Goal: Task Accomplishment & Management: Complete application form

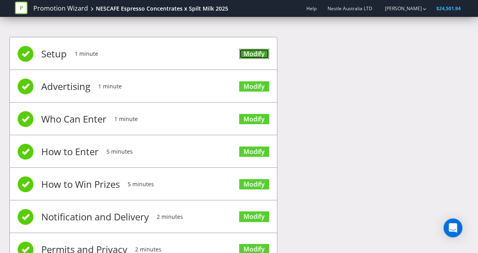
click at [250, 55] on link "Modify" at bounding box center [254, 54] width 30 height 11
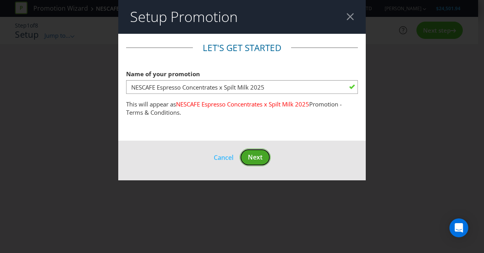
click at [258, 161] on span "Next" at bounding box center [255, 157] width 15 height 9
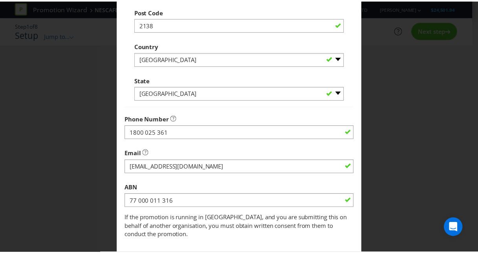
scroll to position [259, 0]
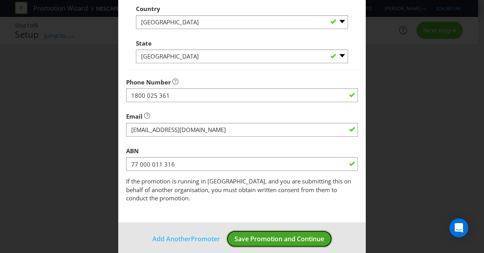
click at [272, 235] on span "Save Promotion and Continue" at bounding box center [280, 239] width 90 height 9
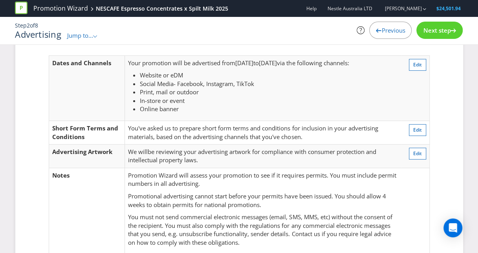
scroll to position [32, 0]
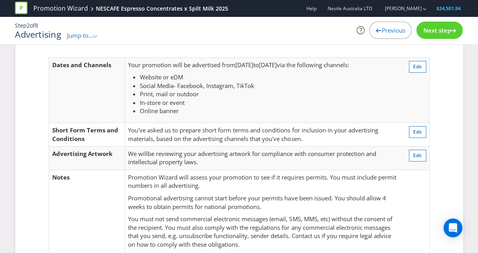
click at [436, 33] on span "Next step" at bounding box center [437, 30] width 28 height 8
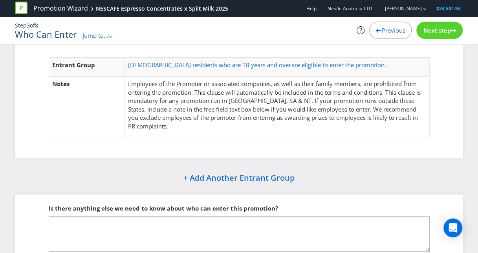
click at [436, 33] on span "Next step" at bounding box center [437, 30] width 28 height 8
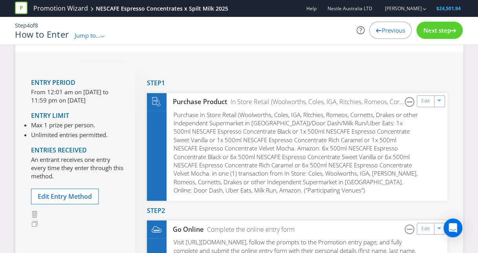
click at [436, 33] on span "Next step" at bounding box center [437, 30] width 28 height 8
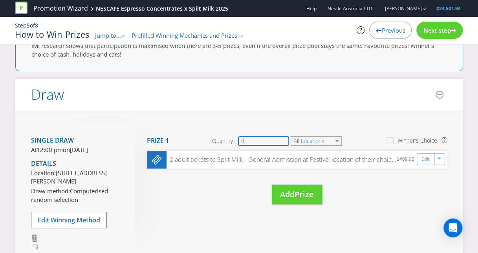
click at [274, 140] on input "8" at bounding box center [263, 140] width 51 height 9
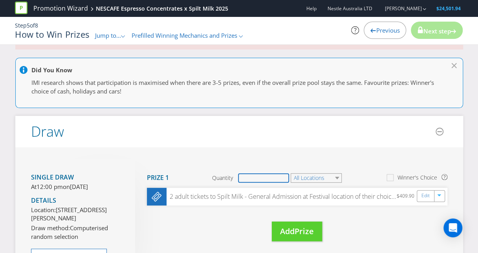
type input "5"
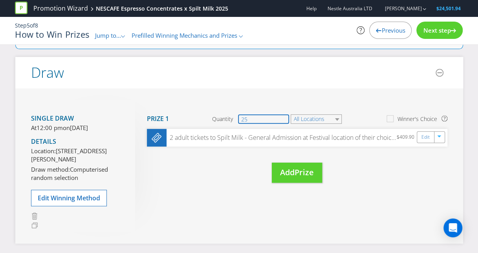
scroll to position [112, 0]
type input "25"
click at [361, 173] on div "Move Here Drag here to move prize Prize 1 Quantity 25 All Locations Winner's Ch…" at bounding box center [291, 149] width 313 height 98
click at [433, 28] on span "Next step" at bounding box center [437, 30] width 28 height 8
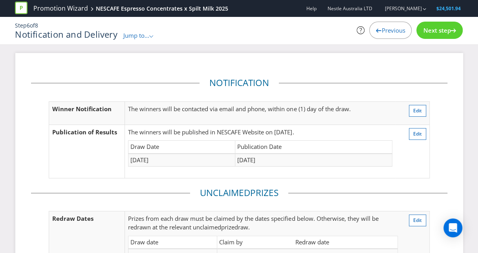
drag, startPoint x: 333, startPoint y: 171, endPoint x: 259, endPoint y: 109, distance: 97.1
click at [259, 109] on p "The winners will be contacted via email and phone, within one (1) day of the dr…" at bounding box center [260, 109] width 265 height 8
click at [448, 27] on span "Next step" at bounding box center [437, 30] width 28 height 8
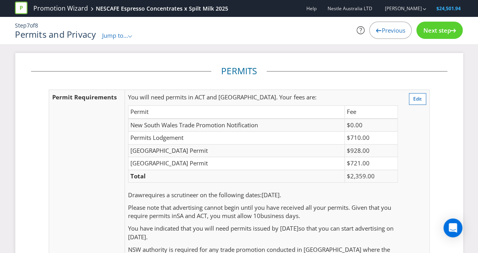
click at [436, 36] on div "Next step" at bounding box center [440, 30] width 46 height 17
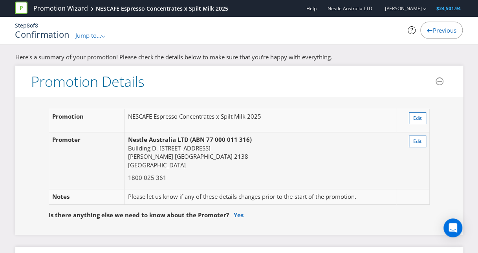
click at [433, 31] on span "Previous" at bounding box center [445, 30] width 24 height 8
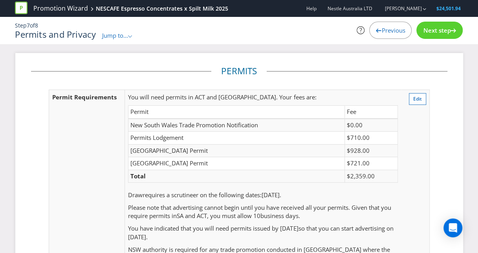
click at [392, 31] on span "Previous" at bounding box center [394, 30] width 24 height 8
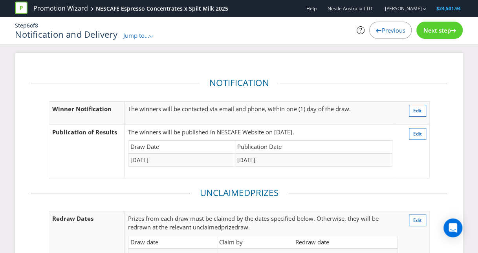
click at [390, 33] on span "Previous" at bounding box center [394, 30] width 24 height 8
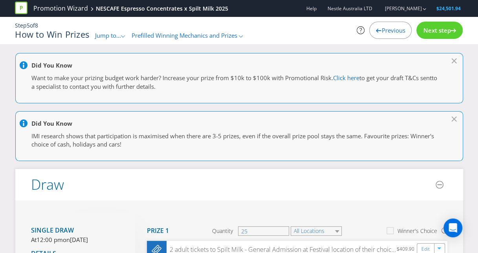
scroll to position [130, 0]
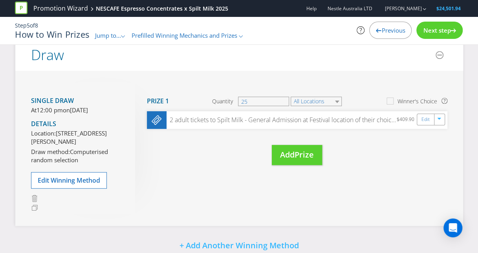
click at [386, 32] on span "Previous" at bounding box center [394, 30] width 24 height 8
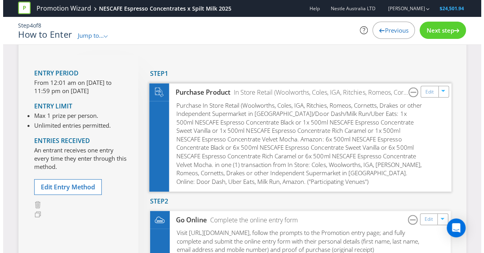
scroll to position [31, 0]
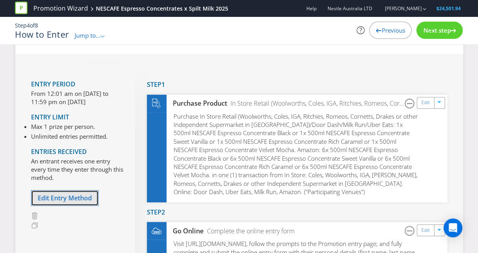
click at [72, 197] on span "Edit Entry Method" at bounding box center [65, 198] width 54 height 9
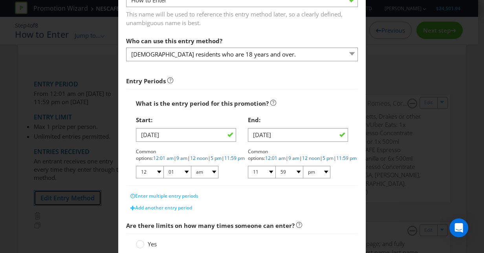
scroll to position [63, 0]
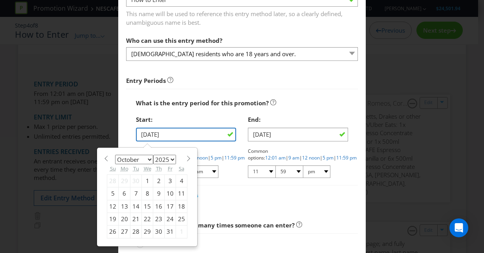
click at [151, 135] on input "[DATE]" at bounding box center [186, 135] width 100 height 14
click at [131, 204] on div "14" at bounding box center [136, 206] width 11 height 13
type input "[DATE]"
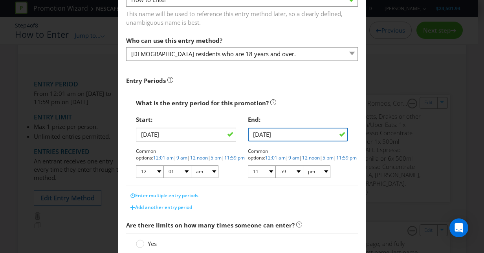
click at [261, 134] on input "[DATE]" at bounding box center [298, 135] width 100 height 14
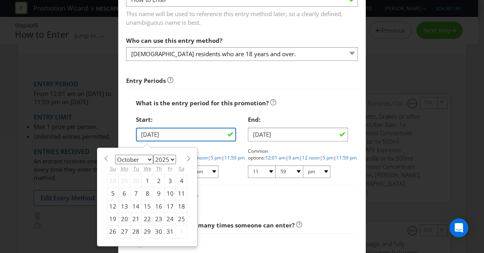
click at [206, 132] on input "[DATE]" at bounding box center [186, 135] width 100 height 14
click at [132, 204] on div "14" at bounding box center [136, 206] width 11 height 13
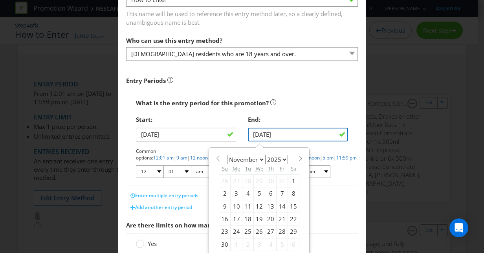
click at [267, 139] on input "[DATE]" at bounding box center [298, 135] width 100 height 14
click at [256, 207] on div "12" at bounding box center [259, 206] width 11 height 13
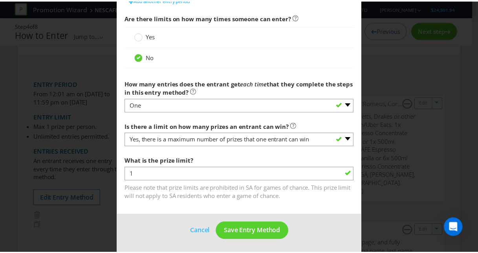
scroll to position [270, 0]
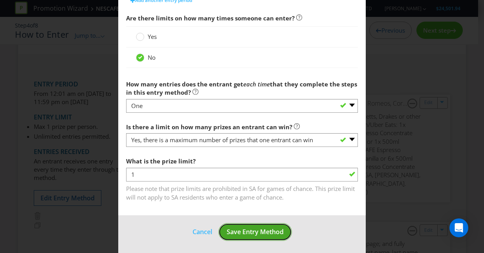
click at [248, 236] on button "Save Entry Method" at bounding box center [256, 232] width 74 height 18
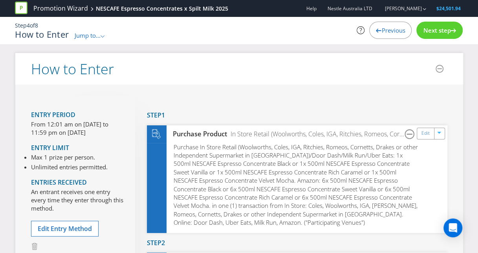
click at [447, 31] on span "Next step" at bounding box center [437, 30] width 28 height 8
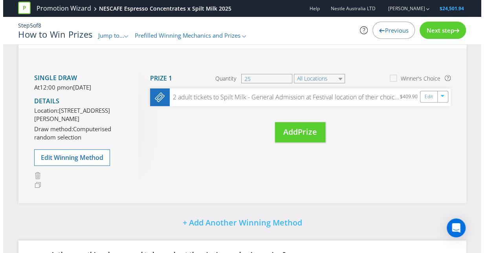
scroll to position [152, 0]
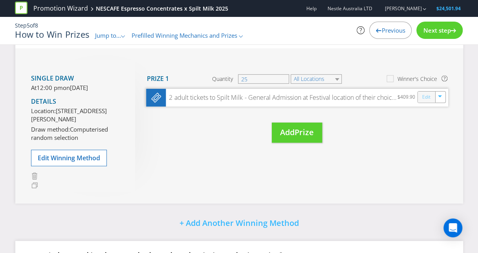
click at [425, 96] on link "Edit" at bounding box center [426, 97] width 8 height 9
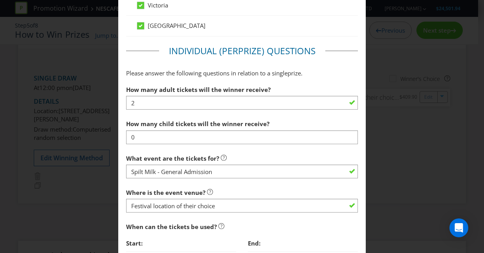
scroll to position [654, 0]
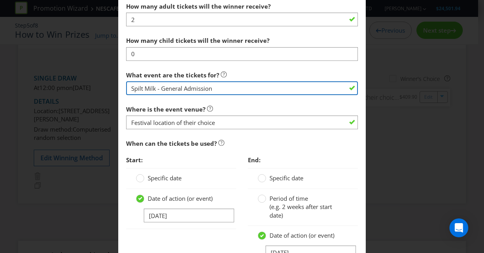
click at [235, 86] on input "Spilt Milk - General Admission" at bounding box center [242, 88] width 232 height 14
type input "Spilt Milk - General Admission"
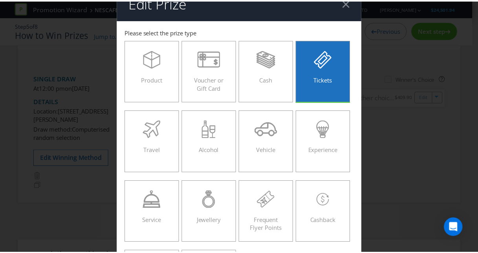
scroll to position [0, 0]
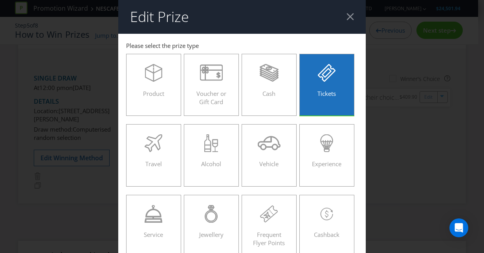
click at [347, 17] on div at bounding box center [350, 16] width 7 height 7
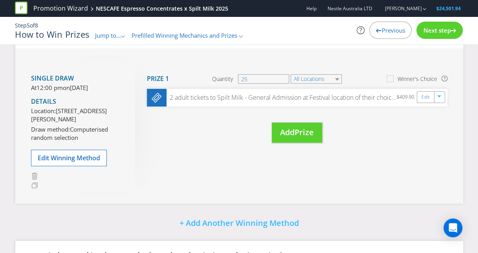
click at [473, 106] on div "Did You Know Want to make your prizing budget work harder? Increase your prize …" at bounding box center [239, 120] width 478 height 439
click at [446, 35] on div "Next step" at bounding box center [440, 30] width 46 height 17
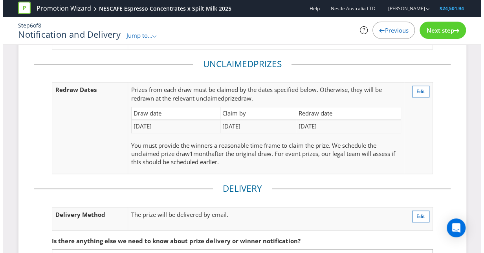
scroll to position [129, 0]
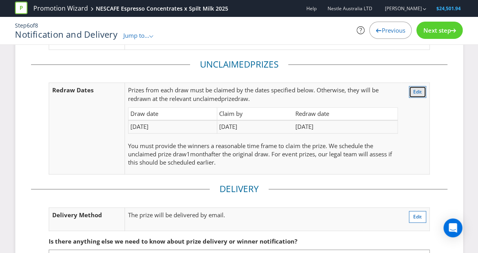
click at [418, 88] on span "Edit" at bounding box center [418, 91] width 9 height 7
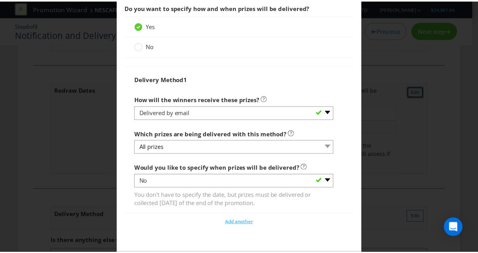
scroll to position [943, 0]
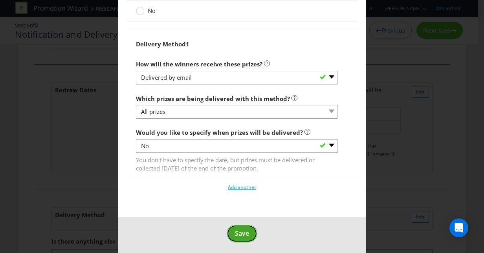
click at [245, 236] on button "Save" at bounding box center [242, 234] width 31 height 18
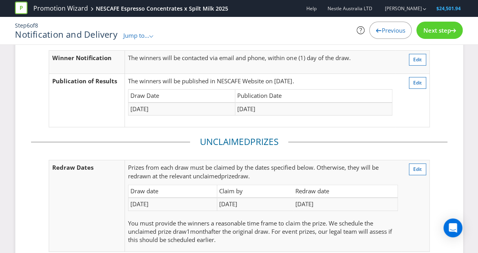
scroll to position [20, 0]
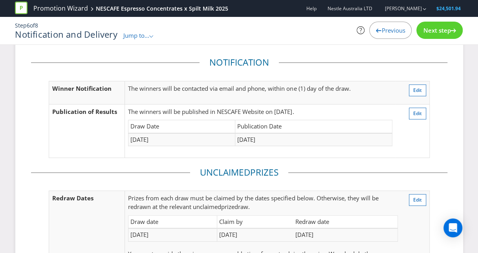
click at [438, 33] on span "Next step" at bounding box center [437, 30] width 28 height 8
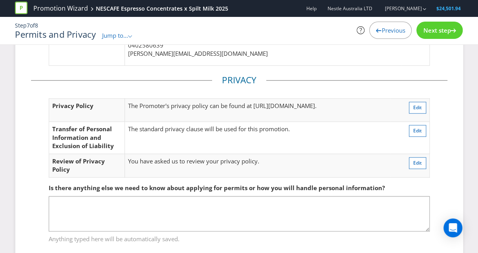
scroll to position [304, 0]
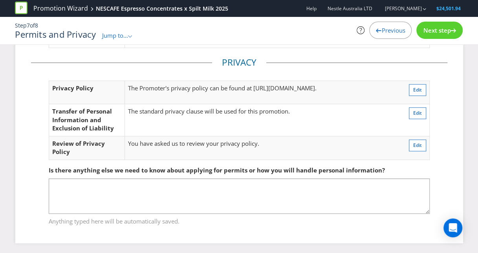
click at [431, 34] on span "Next step" at bounding box center [437, 30] width 28 height 8
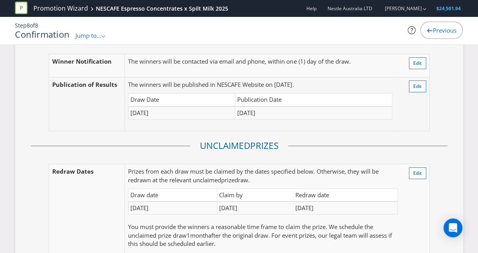
scroll to position [1330, 0]
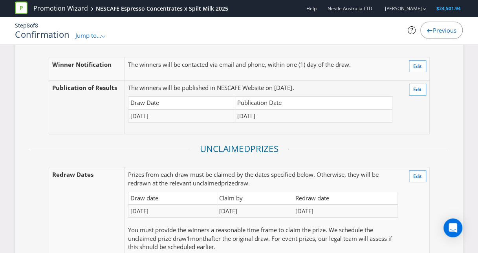
click at [461, 131] on div "Notification Winner Notification The winners will be contacted via email and ph…" at bounding box center [239, 177] width 448 height 337
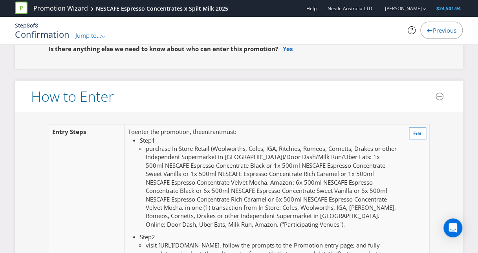
scroll to position [707, 0]
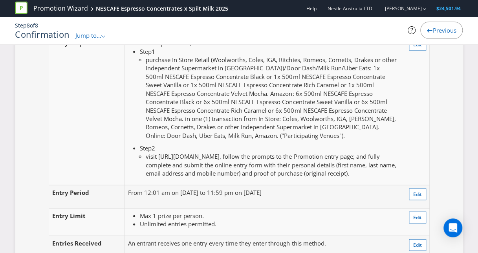
click at [248, 115] on span "purchase In Store Retail (Woolworths, Coles, IGA, Ritchies, Romeos, Cornetts, D…" at bounding box center [271, 97] width 251 height 84
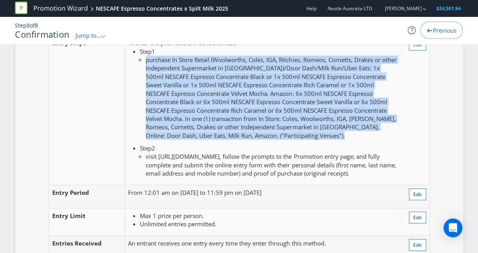
click at [248, 115] on span "purchase In Store Retail (Woolworths, Coles, IGA, Ritchies, Romeos, Cornetts, D…" at bounding box center [271, 97] width 251 height 84
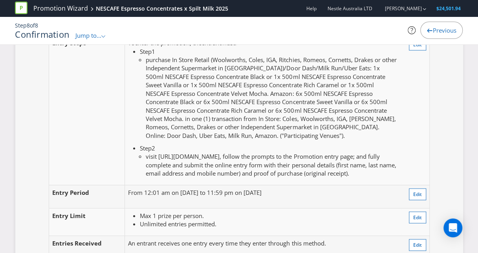
drag, startPoint x: 248, startPoint y: 115, endPoint x: 252, endPoint y: 172, distance: 57.5
click at [252, 172] on span "visit [URL][DOMAIN_NAME], follow the prompts to the Promotion entry page; and f…" at bounding box center [271, 164] width 250 height 25
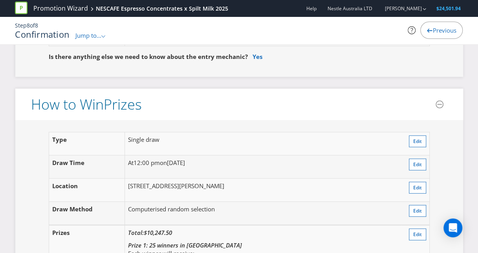
scroll to position [918, 0]
click at [255, 61] on link "Yes" at bounding box center [258, 57] width 10 height 8
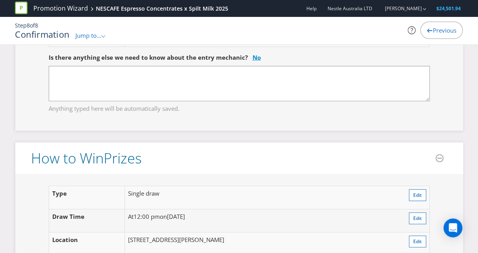
click at [253, 61] on link "No" at bounding box center [257, 57] width 8 height 8
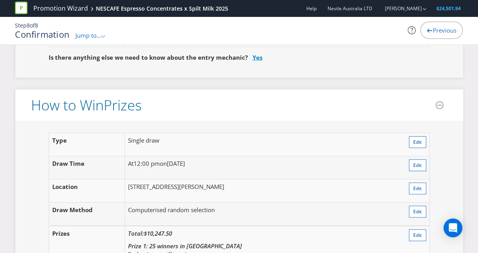
click at [255, 61] on link "Yes" at bounding box center [258, 57] width 10 height 8
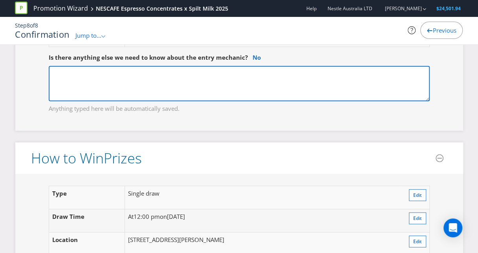
click at [227, 84] on textarea at bounding box center [239, 83] width 381 height 35
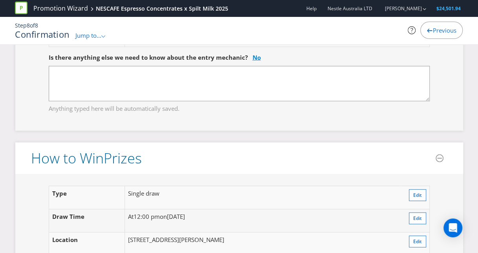
click at [253, 61] on link "No" at bounding box center [257, 57] width 8 height 8
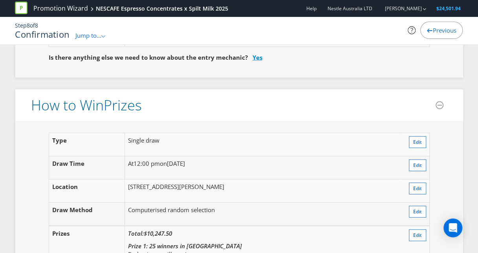
click at [253, 61] on link "Yes" at bounding box center [258, 57] width 10 height 8
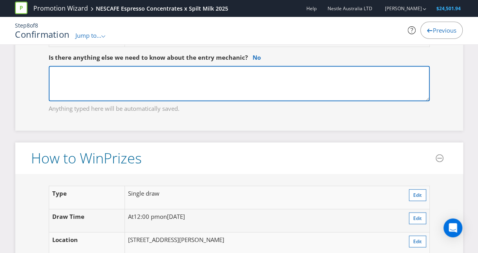
click at [213, 90] on textarea at bounding box center [239, 83] width 381 height 35
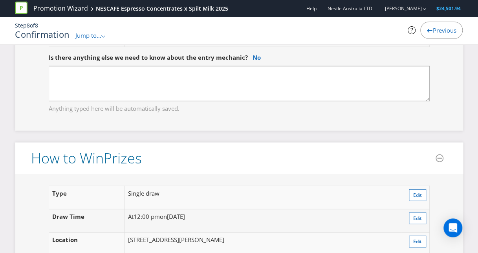
click at [251, 66] on div "Is there anything else we need to know about the entry mechanic? No" at bounding box center [239, 58] width 381 height 16
click at [253, 61] on link "No" at bounding box center [257, 57] width 8 height 8
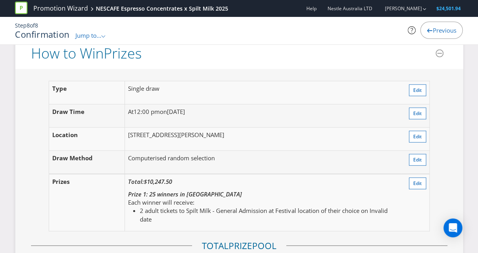
scroll to position [986, 0]
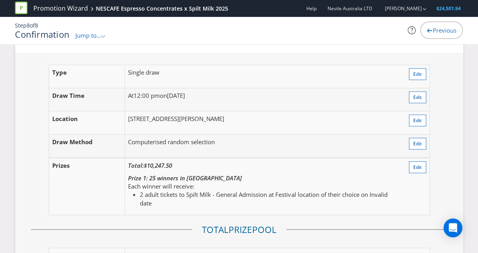
click at [181, 99] on span "[DATE]" at bounding box center [176, 96] width 18 height 8
drag, startPoint x: 181, startPoint y: 102, endPoint x: 187, endPoint y: 133, distance: 31.3
click at [187, 133] on td "[STREET_ADDRESS][PERSON_NAME]" at bounding box center [263, 122] width 276 height 23
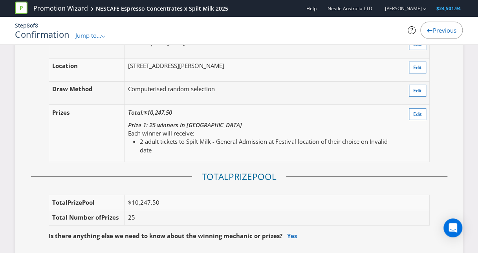
scroll to position [1040, 0]
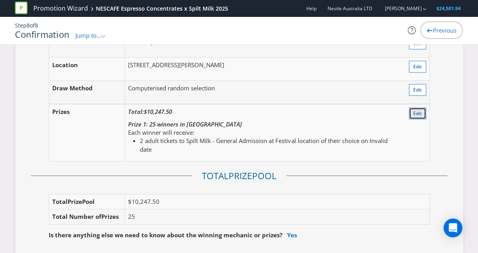
click at [420, 116] on span "Edit" at bounding box center [418, 113] width 9 height 7
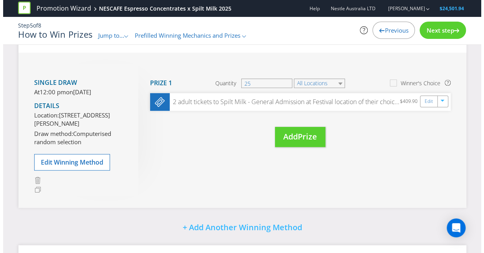
scroll to position [131, 0]
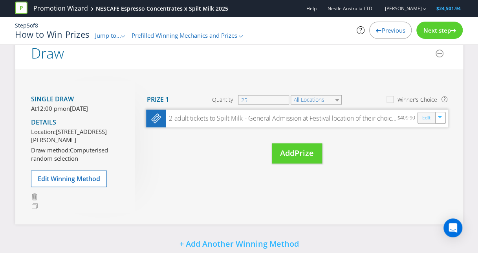
click at [427, 120] on link "Edit" at bounding box center [426, 118] width 8 height 9
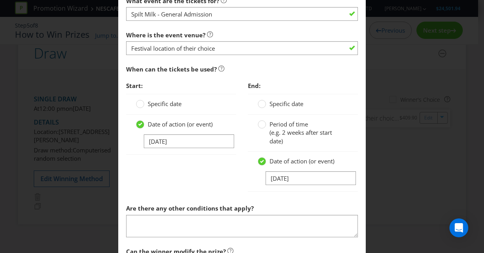
scroll to position [839, 0]
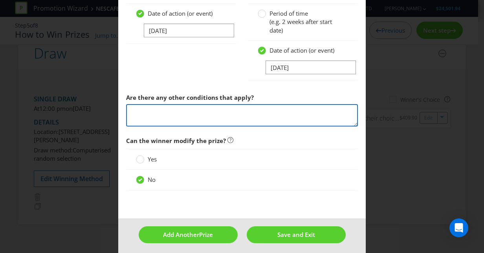
click at [248, 107] on textarea at bounding box center [242, 115] width 232 height 22
type textarea "D"
type textarea "P"
click at [131, 109] on textarea "Perth Spilt Milk Date:" at bounding box center [242, 115] width 232 height 22
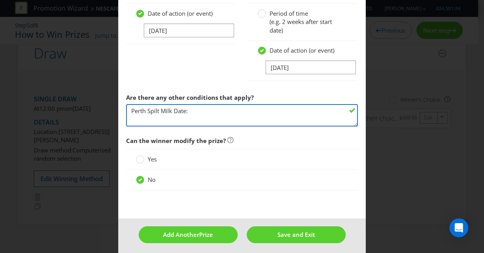
click at [131, 109] on textarea "Perth Spilt Milk Date:" at bounding box center [242, 115] width 232 height 22
click at [128, 108] on textarea "Perth Spilt Milk Date:" at bounding box center [242, 115] width 232 height 22
paste textarea "Perth Spilt Milk Date:"
click at [138, 108] on textarea "Perth Spilt Milk Date: [GEOGRAPHIC_DATA] Spilt Milk Date:" at bounding box center [242, 115] width 232 height 22
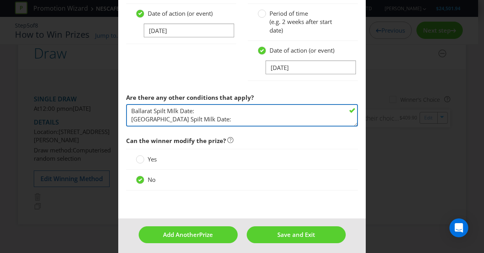
click at [215, 107] on textarea "Ballarat Spilt Milk Date: [GEOGRAPHIC_DATA] Spilt Milk Date:" at bounding box center [242, 115] width 232 height 22
paste textarea "Perth Spilt Milk Date:"
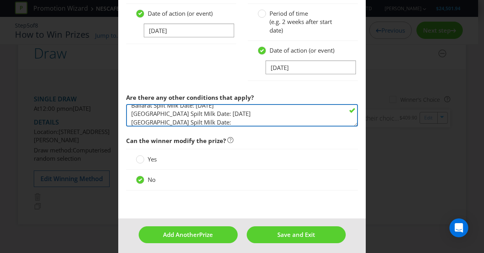
click at [137, 118] on textarea "Ballarat Spilt Milk Date: [DATE] [GEOGRAPHIC_DATA] Spilt Milk Date: [DATE] [GEO…" at bounding box center [242, 115] width 232 height 22
click at [229, 120] on textarea "Ballarat Spilt Milk Date: [DATE] [GEOGRAPHIC_DATA] Spilt Milk Date: [DATE] [GEO…" at bounding box center [242, 115] width 232 height 22
paste textarea "Perth Spilt Milk Date:"
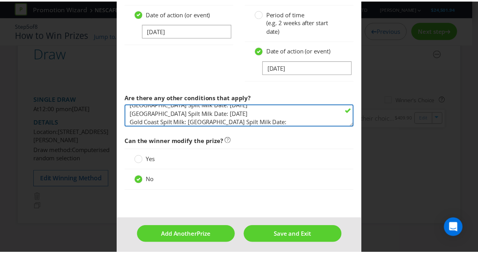
scroll to position [17, 0]
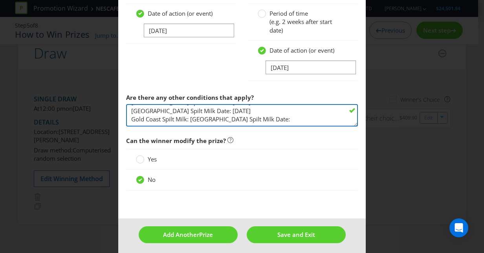
drag, startPoint x: 187, startPoint y: 120, endPoint x: 285, endPoint y: 128, distance: 98.7
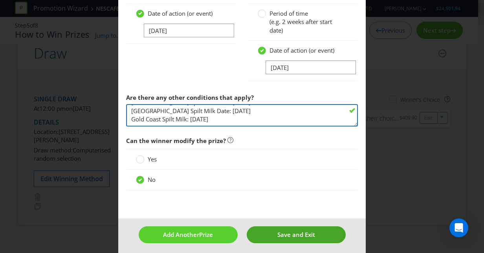
type textarea "Ballarat Spilt Milk Date: [DATE] [GEOGRAPHIC_DATA] Spilt Milk Date: [DATE] [GEO…"
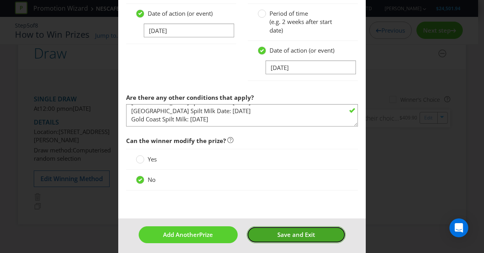
click at [278, 232] on span "Save and Exit" at bounding box center [297, 235] width 38 height 8
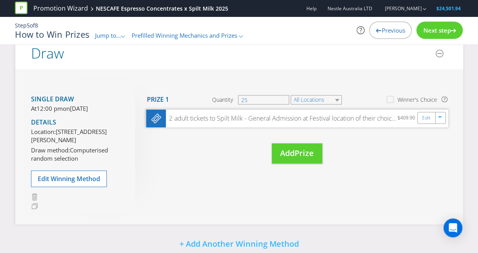
click at [320, 119] on div "2 adult tickets to Spilt Milk - General Admission at Festival location of their…" at bounding box center [282, 118] width 232 height 9
click at [426, 26] on span "Next step" at bounding box center [437, 30] width 28 height 8
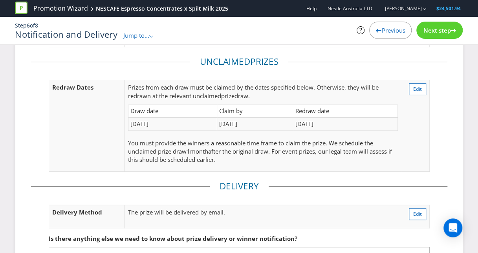
scroll to position [199, 0]
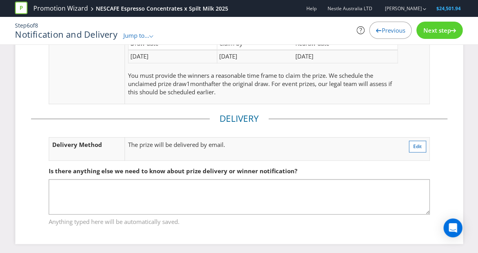
click at [429, 27] on span "Next step" at bounding box center [437, 30] width 28 height 8
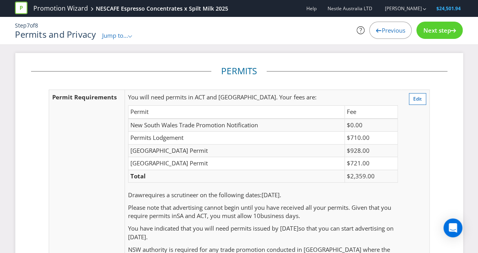
click at [431, 36] on div "Next step" at bounding box center [440, 30] width 46 height 17
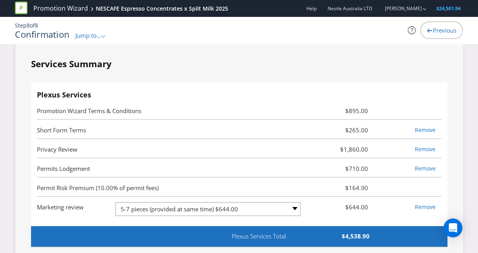
scroll to position [2159, 0]
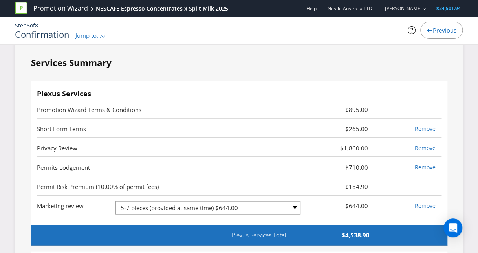
click at [77, 129] on span "Short Form Terms" at bounding box center [61, 129] width 49 height 8
drag, startPoint x: 77, startPoint y: 129, endPoint x: 177, endPoint y: 136, distance: 100.5
click at [177, 136] on li "Short Form Terms $265.00 Remove" at bounding box center [239, 128] width 405 height 19
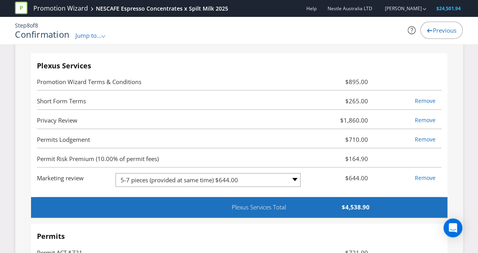
scroll to position [2192, 0]
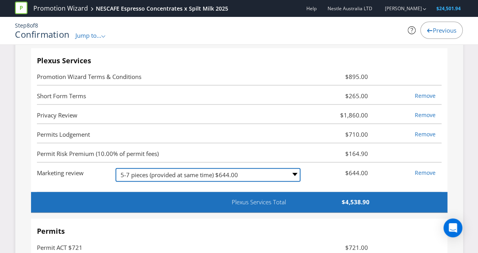
click at [286, 176] on select "-- Please Select -- 1 piece $296.00 2-4 pieces (provided at same time) $429.00 …" at bounding box center [208, 175] width 185 height 14
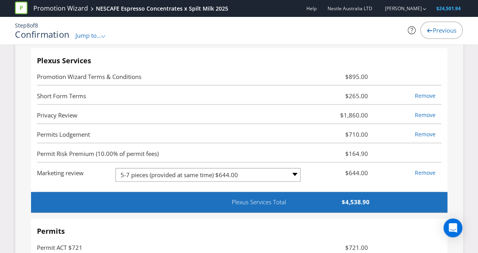
click at [303, 151] on span "Permit Risk Premium (10.00% of permit fees)" at bounding box center [172, 153] width 270 height 9
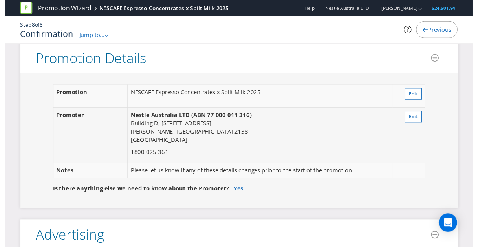
scroll to position [2, 0]
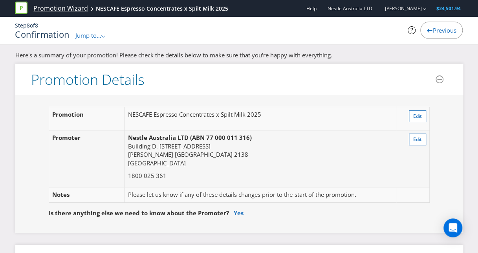
click at [74, 8] on link "Promotion Wizard" at bounding box center [60, 8] width 55 height 9
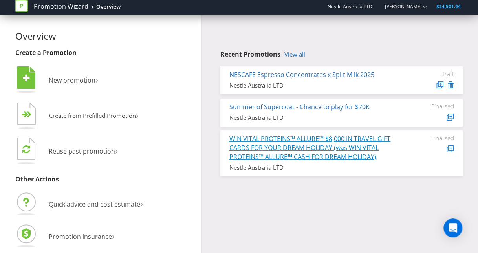
click at [314, 153] on link "WIN VITAL PROTEINS™ ALLURE™ $8,000 IN TRAVEL GIFT CARDS FOR YOUR DREAM HOLIDAY …" at bounding box center [310, 147] width 161 height 27
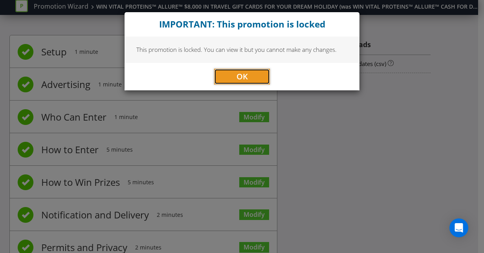
click at [252, 81] on button "OK" at bounding box center [242, 77] width 56 height 16
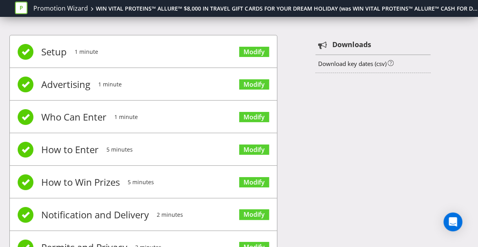
scroll to position [68, 0]
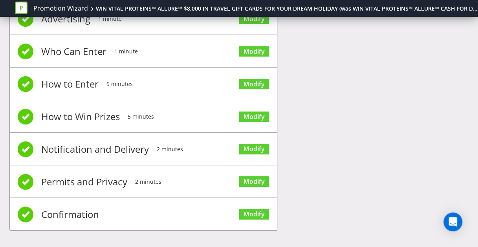
click at [166, 208] on li "Confirmation Modify" at bounding box center [143, 214] width 267 height 33
click at [260, 217] on span "Modify" at bounding box center [254, 213] width 30 height 31
click at [250, 209] on link "Modify" at bounding box center [254, 214] width 30 height 11
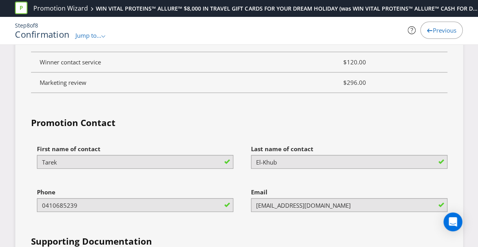
scroll to position [2405, 0]
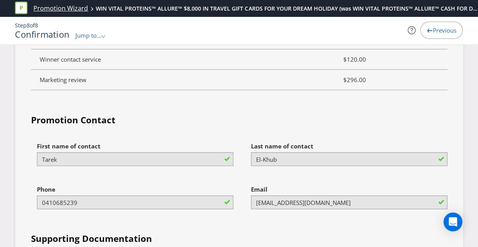
click at [63, 10] on link "Promotion Wizard" at bounding box center [60, 8] width 55 height 9
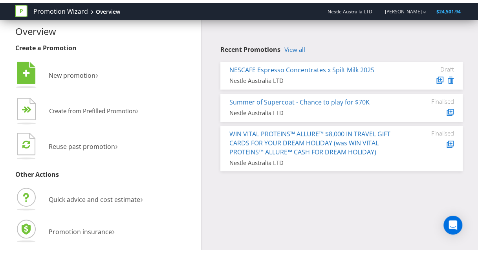
scroll to position [4, 0]
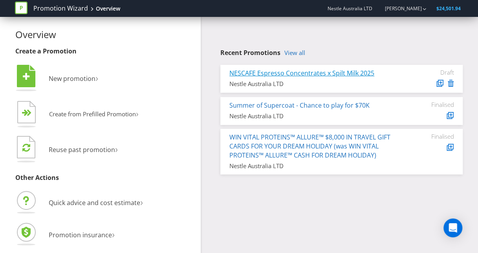
click at [293, 75] on link "NESCAFE Espresso Concentrates x Spilt Milk 2025" at bounding box center [302, 73] width 145 height 9
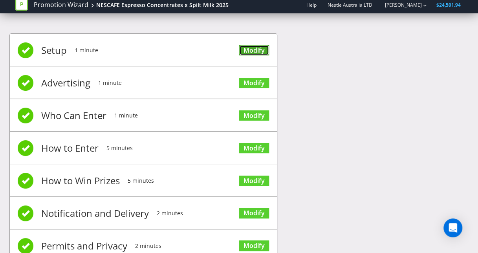
click at [257, 49] on link "Modify" at bounding box center [254, 50] width 30 height 11
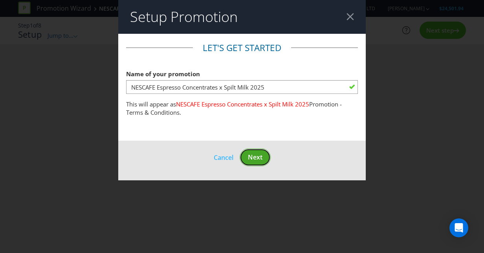
click at [253, 158] on span "Next" at bounding box center [255, 157] width 15 height 9
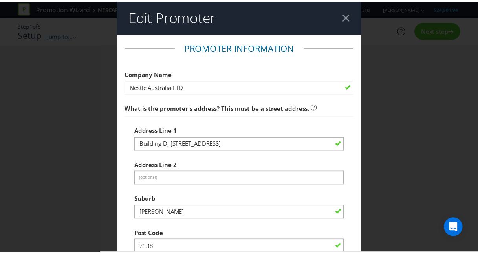
scroll to position [259, 0]
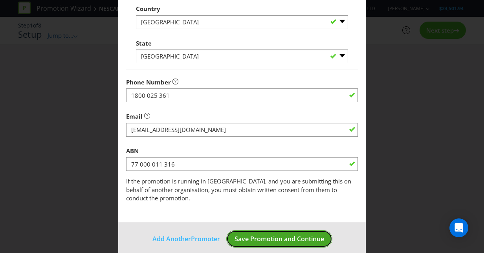
click at [270, 235] on span "Save Promotion and Continue" at bounding box center [280, 239] width 90 height 9
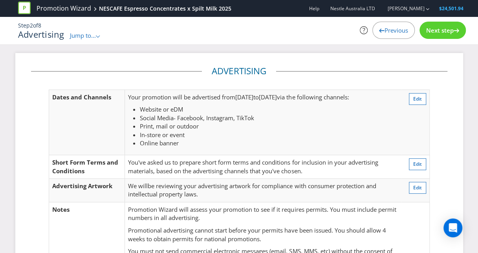
scroll to position [130, 0]
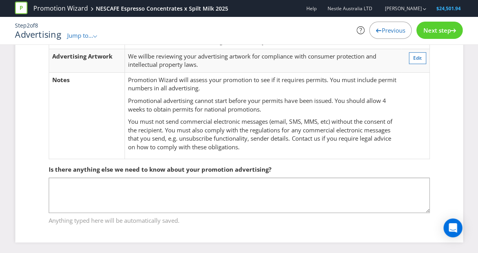
click at [451, 31] on icon at bounding box center [454, 31] width 6 height 4
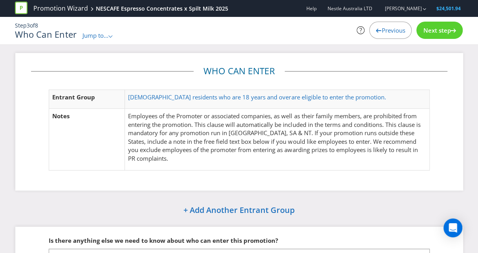
click at [445, 27] on span "Next step" at bounding box center [437, 30] width 28 height 8
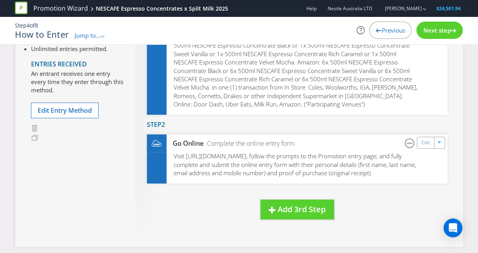
scroll to position [118, 0]
click at [432, 30] on span "Next step" at bounding box center [437, 30] width 28 height 8
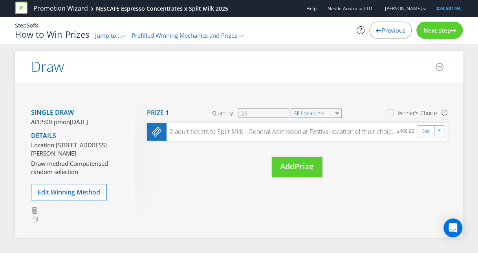
click at [438, 33] on span "Next step" at bounding box center [437, 30] width 28 height 8
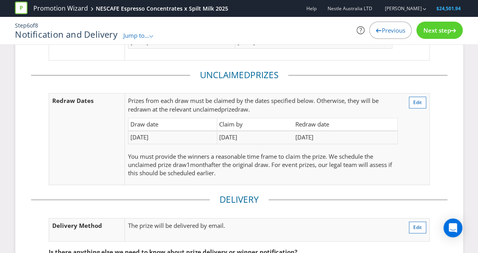
click at [436, 35] on div "Next step" at bounding box center [440, 30] width 46 height 17
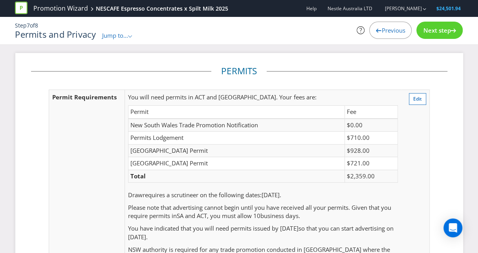
click at [371, 174] on td "$2,359.00" at bounding box center [371, 176] width 53 height 13
drag, startPoint x: 371, startPoint y: 174, endPoint x: 319, endPoint y: 208, distance: 62.4
click at [319, 208] on span "Please note that advertising cannot begin until you have received all your perm…" at bounding box center [259, 212] width 263 height 16
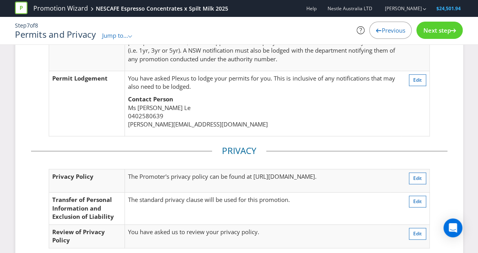
scroll to position [304, 0]
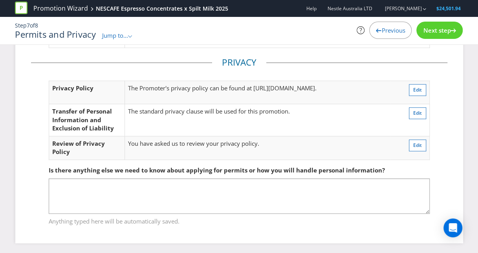
click at [424, 35] on div "Next step" at bounding box center [440, 30] width 46 height 17
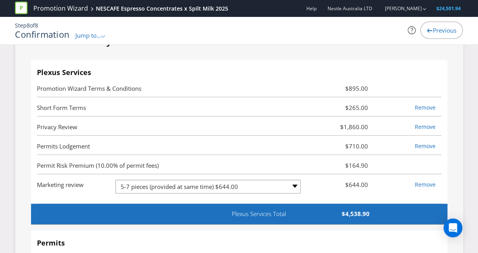
scroll to position [2172, 0]
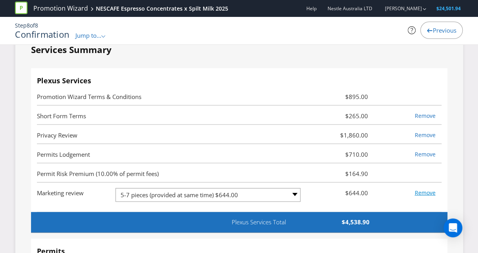
click at [424, 191] on link "Remove" at bounding box center [425, 192] width 21 height 7
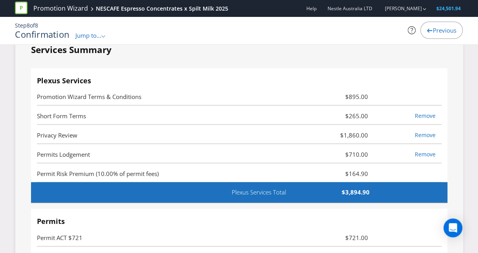
click at [277, 166] on li "Permit Risk Premium (10.00% of permit fees) $164.90" at bounding box center [239, 173] width 405 height 19
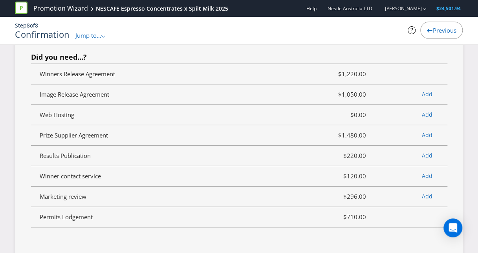
scroll to position [2458, 0]
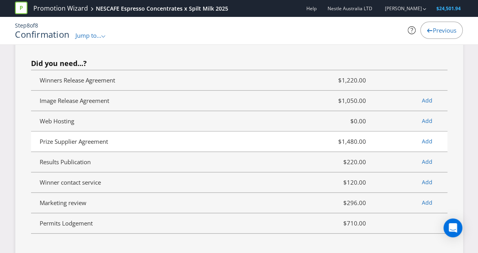
click at [352, 140] on span "$1,480.00" at bounding box center [339, 141] width 66 height 9
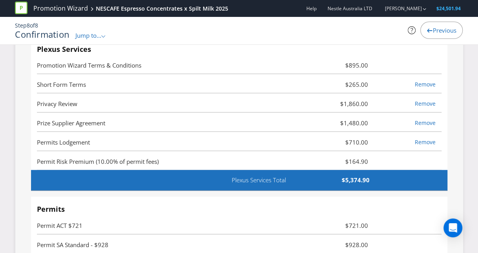
scroll to position [2204, 0]
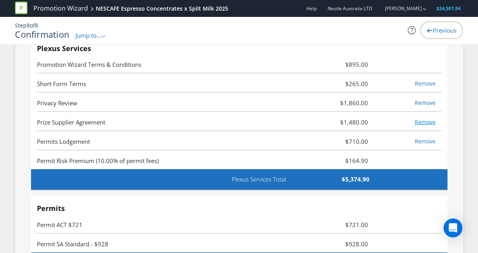
click at [427, 122] on link "Remove" at bounding box center [425, 121] width 21 height 7
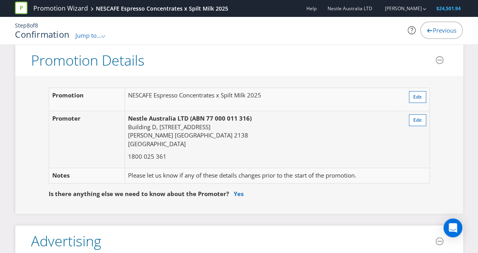
scroll to position [0, 0]
